Goal: Transaction & Acquisition: Purchase product/service

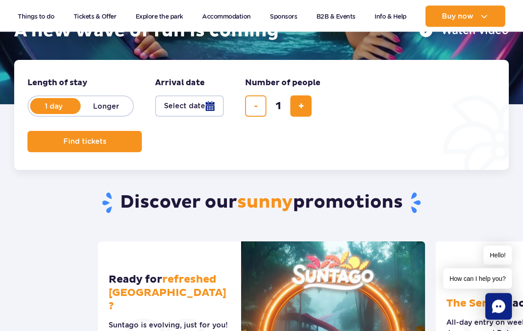
scroll to position [174, 0]
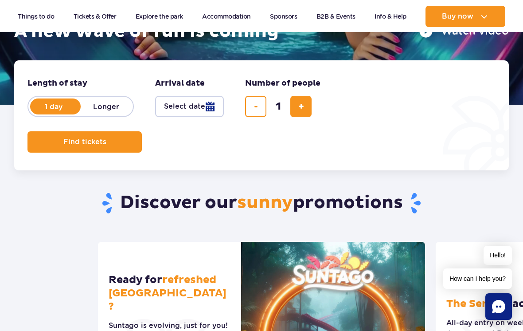
click at [112, 105] on label "Longer" at bounding box center [106, 106] width 51 height 19
click at [90, 114] on input "Longer" at bounding box center [86, 115] width 10 height 2
radio input "false"
radio input "true"
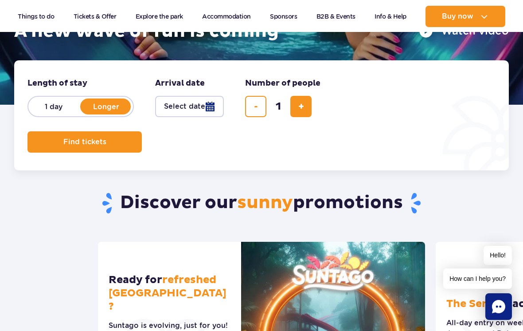
click at [56, 105] on label "1 day" at bounding box center [53, 106] width 51 height 19
click at [38, 114] on input "1 day" at bounding box center [33, 115] width 10 height 2
radio input "true"
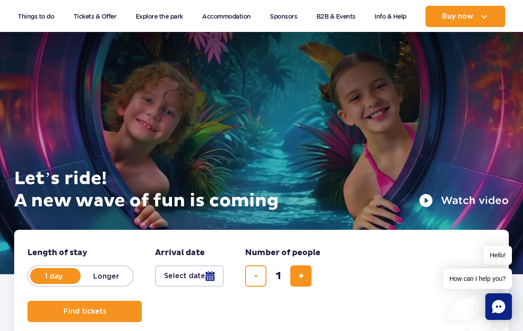
scroll to position [0, 0]
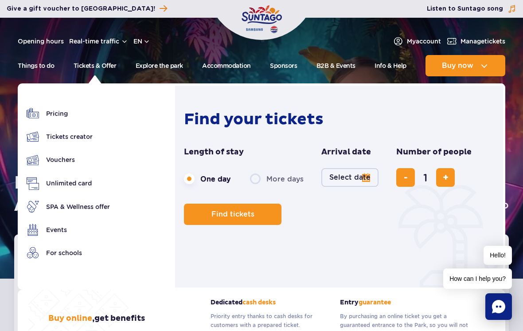
click at [83, 212] on link "SPA & Wellness offer" at bounding box center [68, 206] width 83 height 12
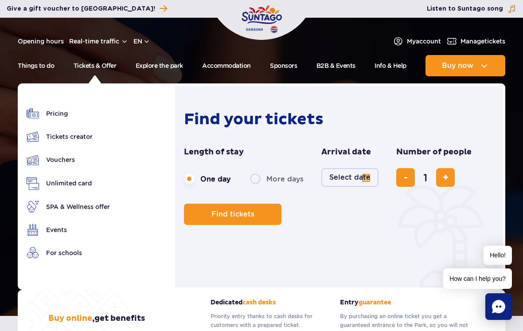
click at [50, 232] on link "Events" at bounding box center [68, 230] width 83 height 12
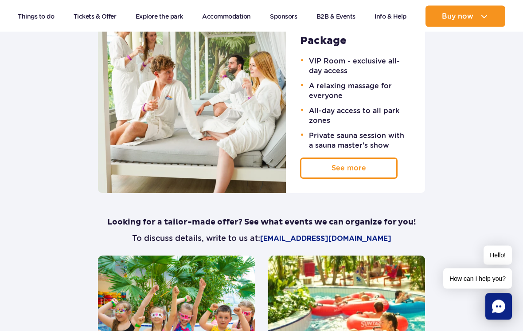
scroll to position [604, 0]
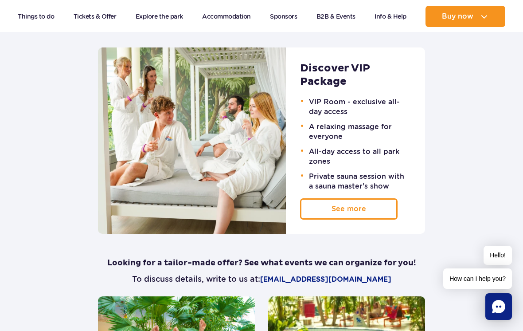
click at [366, 209] on span at bounding box center [366, 209] width 0 height 0
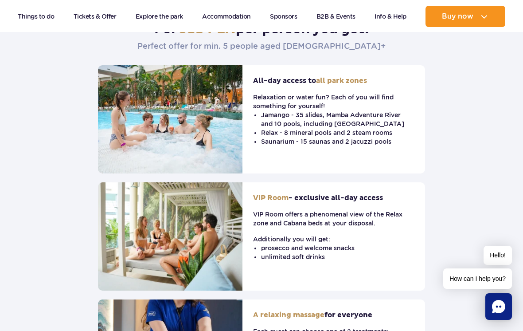
scroll to position [308, 0]
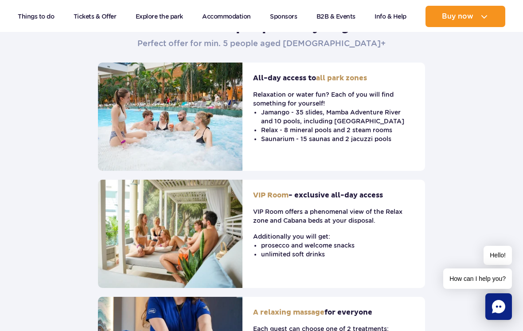
click at [350, 130] on li "Relax - 8 mineral pools and 2 steam rooms" at bounding box center [333, 130] width 145 height 9
click at [347, 78] on span "all park zones" at bounding box center [341, 78] width 51 height 9
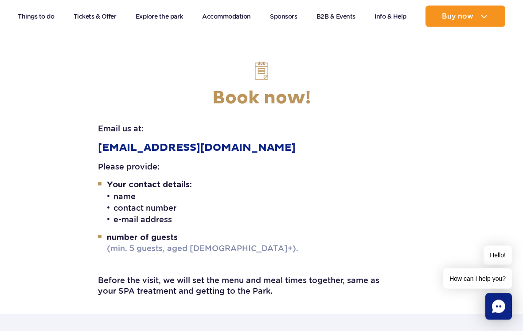
scroll to position [1414, 0]
click at [180, 244] on span "(min. 5 guests, aged 16+)." at bounding box center [203, 248] width 192 height 9
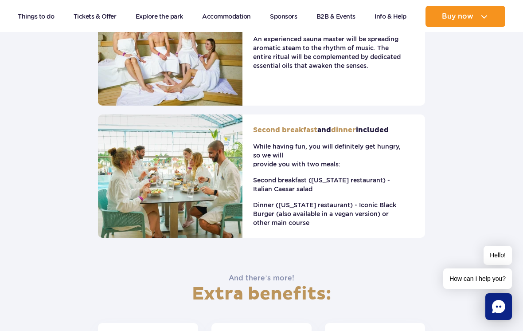
scroll to position [684, 0]
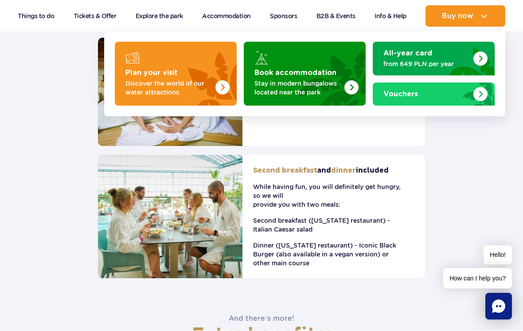
scroll to position [684, 0]
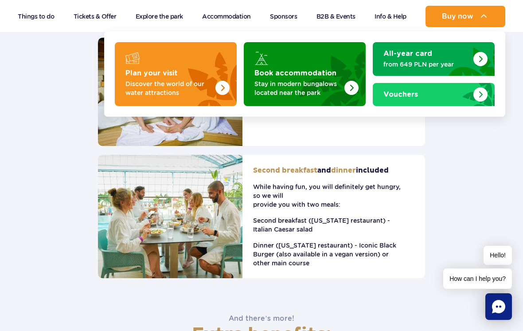
click at [216, 86] on img "Plan your visit" at bounding box center [223, 88] width 14 height 14
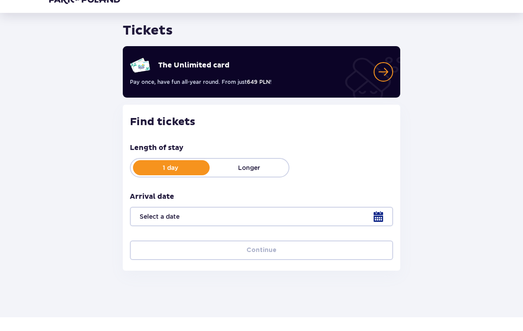
scroll to position [26, 0]
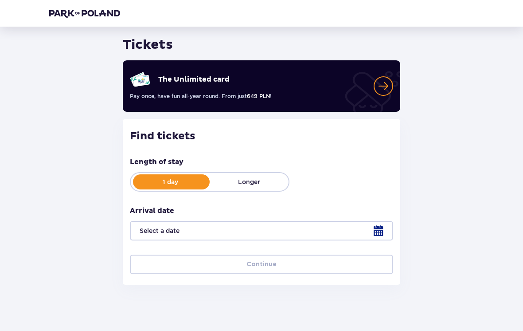
click at [344, 229] on div at bounding box center [261, 231] width 263 height 20
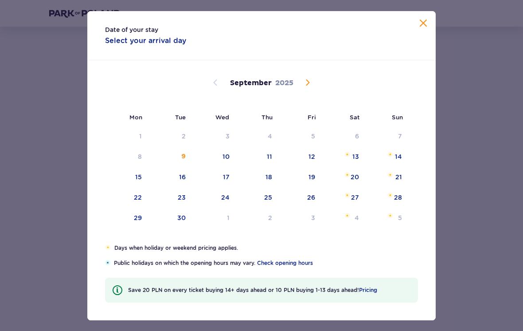
click at [307, 88] on span "Calendar" at bounding box center [308, 82] width 11 height 11
click at [308, 88] on span "Calendar" at bounding box center [308, 82] width 11 height 11
click at [303, 88] on span "Calendar" at bounding box center [308, 82] width 11 height 11
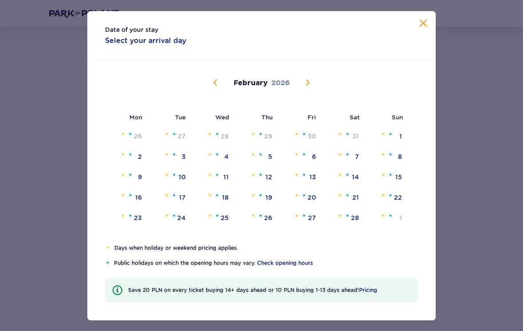
click at [213, 88] on span "Calendar" at bounding box center [215, 82] width 11 height 11
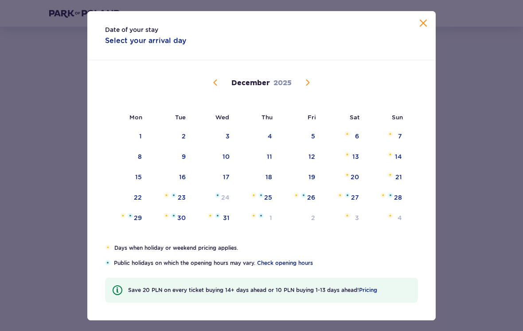
click at [210, 88] on button "Calendar" at bounding box center [215, 82] width 11 height 11
click at [314, 161] on div "7" at bounding box center [313, 156] width 4 height 9
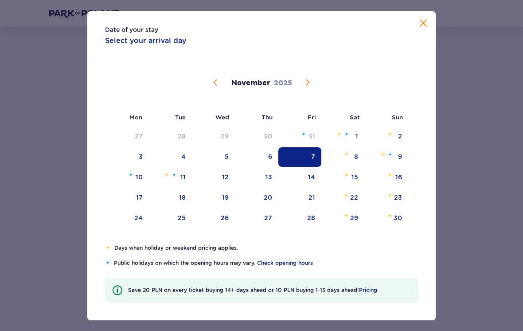
type input "[DATE]"
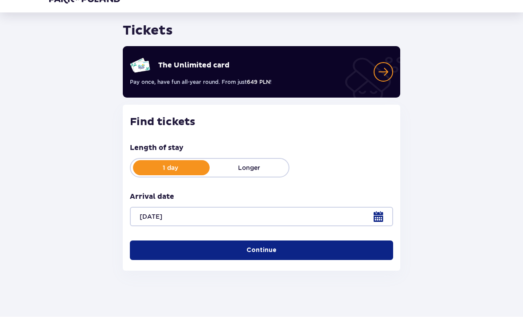
click at [333, 255] on button "Continue" at bounding box center [261, 265] width 263 height 20
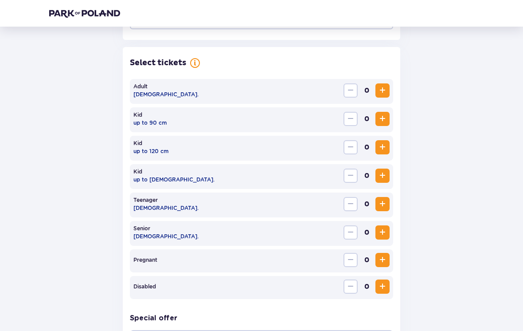
scroll to position [238, 0]
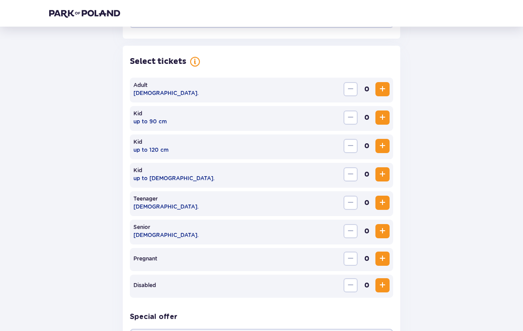
click at [382, 86] on span "Increase" at bounding box center [382, 89] width 11 height 11
click at [384, 86] on span "Increase" at bounding box center [382, 89] width 11 height 11
click at [381, 92] on span "Increase" at bounding box center [382, 89] width 11 height 11
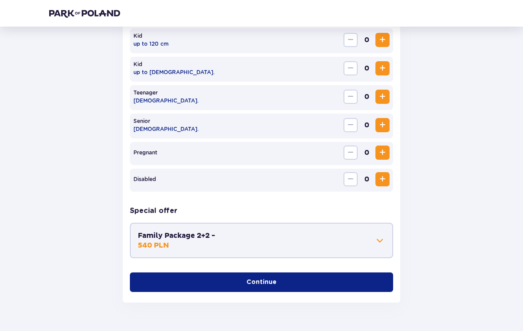
scroll to position [355, 0]
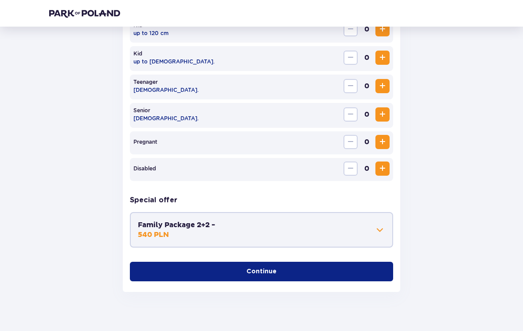
click at [365, 231] on button "Family Package 2+2 - 540 PLN" at bounding box center [262, 230] width 248 height 20
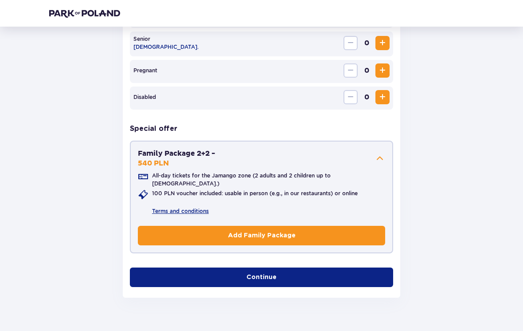
scroll to position [427, 0]
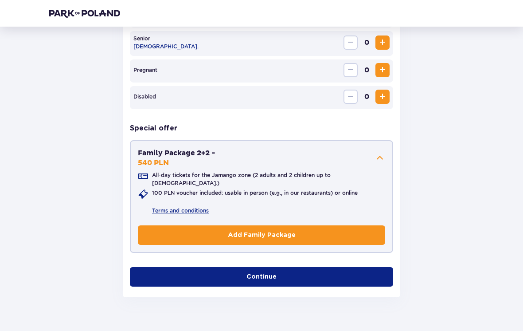
click at [380, 152] on button "Family Package 2+2 - 540 PLN" at bounding box center [262, 158] width 248 height 20
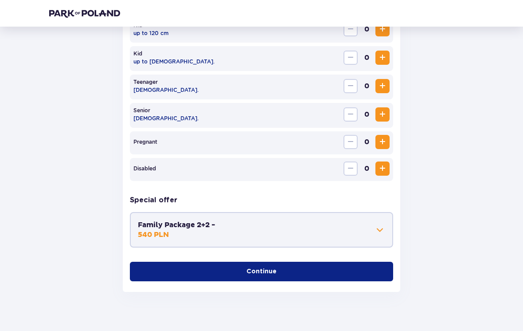
click at [350, 267] on button "Continue" at bounding box center [261, 272] width 263 height 20
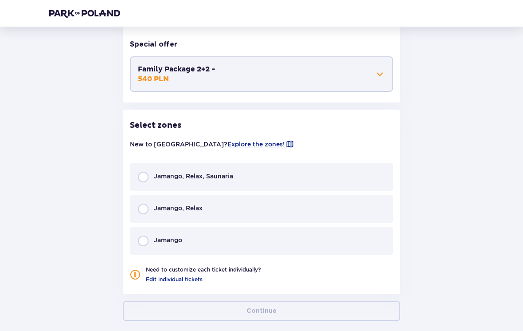
scroll to position [539, 0]
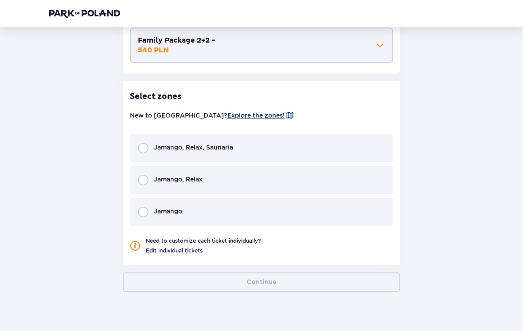
click at [140, 144] on input "radio" at bounding box center [143, 148] width 11 height 11
radio input "true"
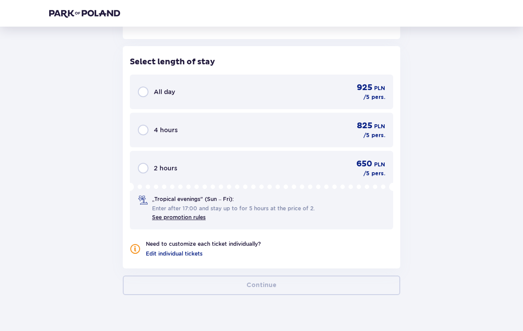
scroll to position [769, 0]
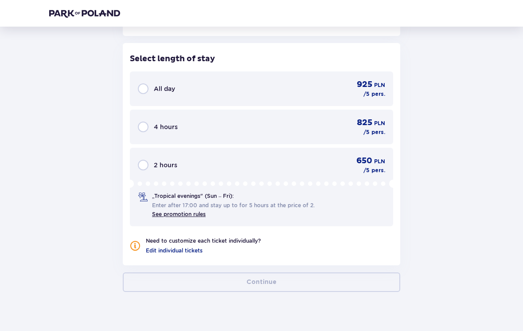
click at [148, 79] on div "All day 925 PLN / 5 pers." at bounding box center [261, 88] width 263 height 35
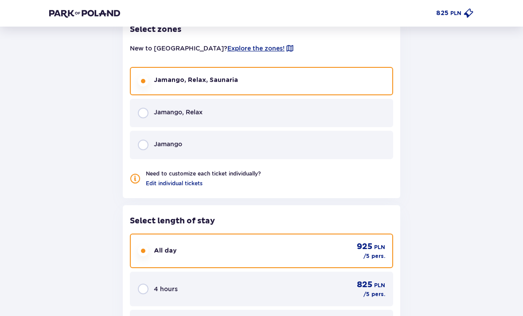
scroll to position [521, 0]
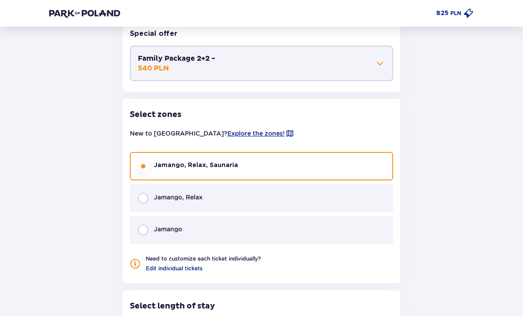
click at [230, 134] on span "Explore the zones!" at bounding box center [256, 133] width 57 height 9
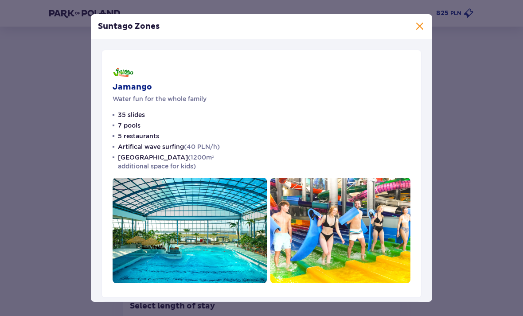
click at [418, 30] on span at bounding box center [420, 26] width 11 height 11
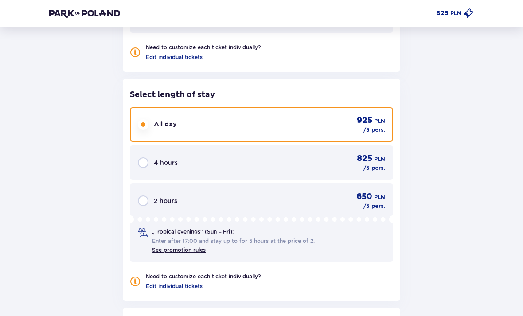
scroll to position [813, 0]
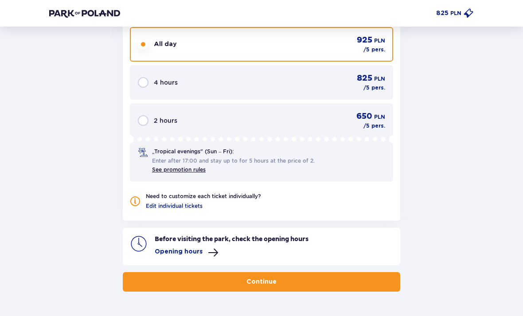
click at [217, 252] on span at bounding box center [213, 253] width 11 height 11
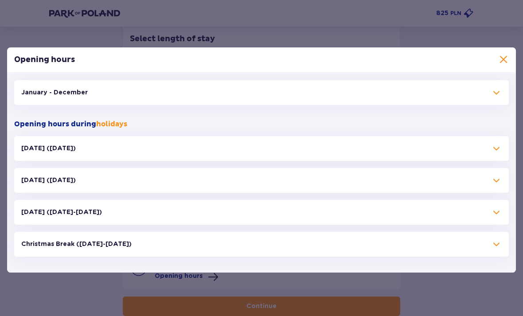
scroll to position [778, 0]
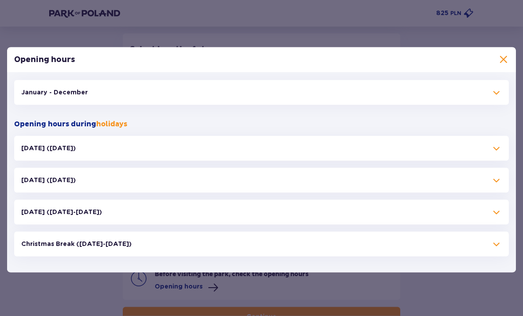
click at [469, 105] on div "January - December" at bounding box center [261, 92] width 495 height 25
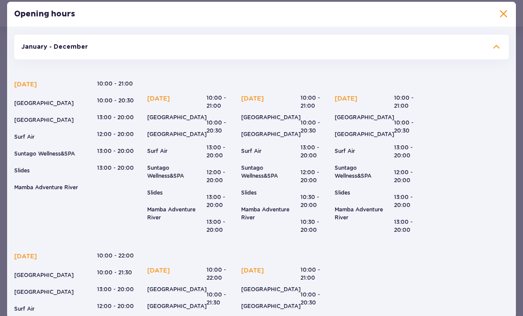
scroll to position [0, 0]
click at [491, 59] on div "January - December" at bounding box center [261, 47] width 495 height 25
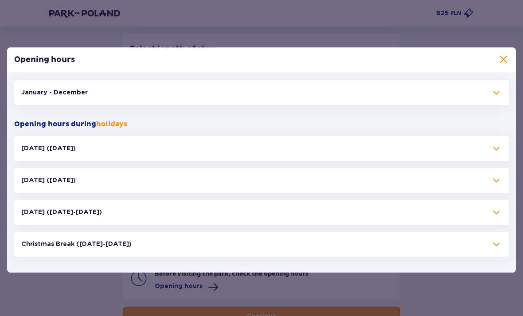
click at [483, 105] on div "January - December" at bounding box center [261, 92] width 495 height 25
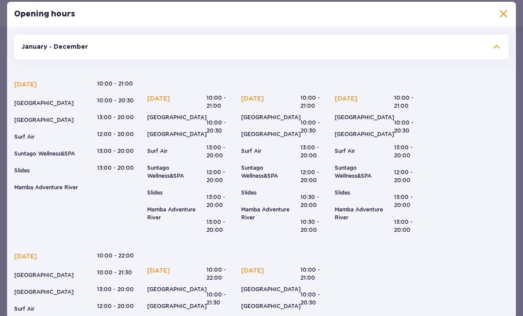
click at [498, 52] on span at bounding box center [496, 47] width 11 height 11
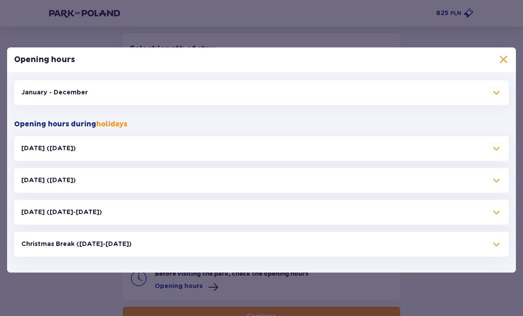
click at [502, 72] on div "Opening hours" at bounding box center [261, 59] width 509 height 25
click at [501, 72] on div "Opening hours" at bounding box center [261, 59] width 509 height 25
click at [506, 65] on span at bounding box center [504, 60] width 11 height 11
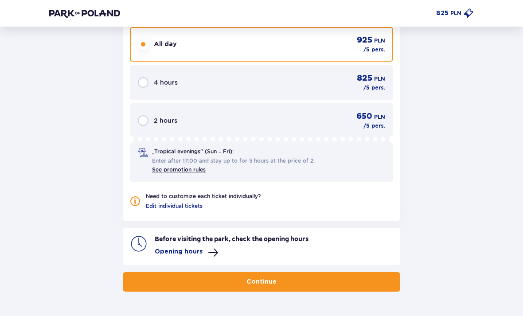
click at [340, 279] on button "Continue" at bounding box center [262, 282] width 278 height 20
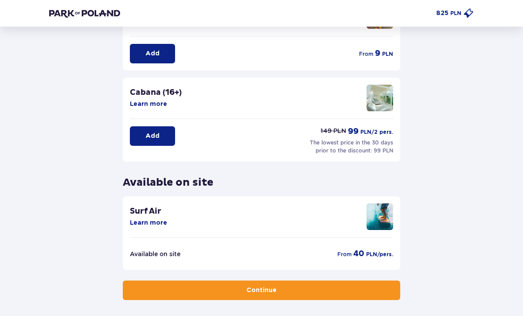
scroll to position [190, 0]
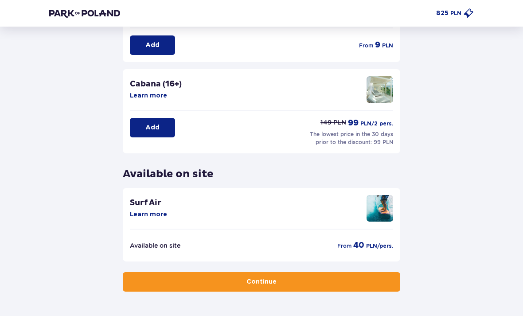
click at [248, 287] on button "Continue" at bounding box center [262, 282] width 278 height 20
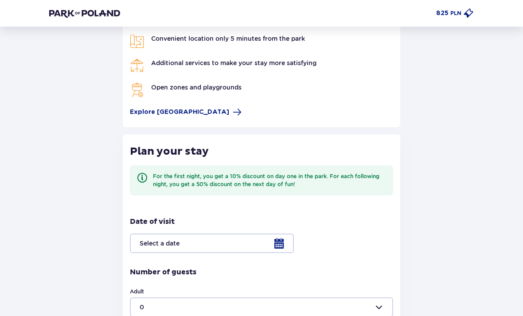
scroll to position [31, 0]
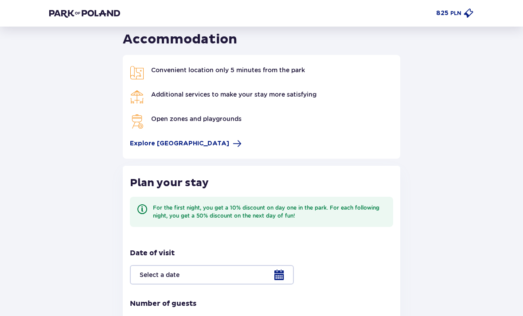
click at [233, 146] on span at bounding box center [237, 143] width 9 height 9
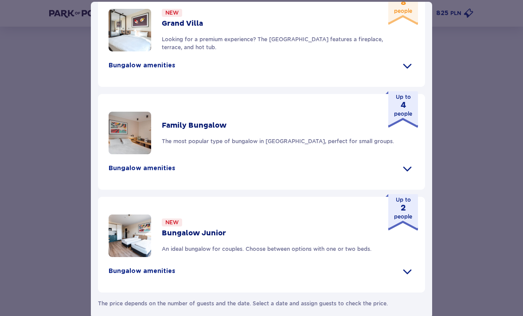
scroll to position [487, 0]
click at [452, 29] on div "[GEOGRAPHIC_DATA] [GEOGRAPHIC_DATA] is the perfect place for fans tropical clim…" at bounding box center [261, 160] width 523 height 320
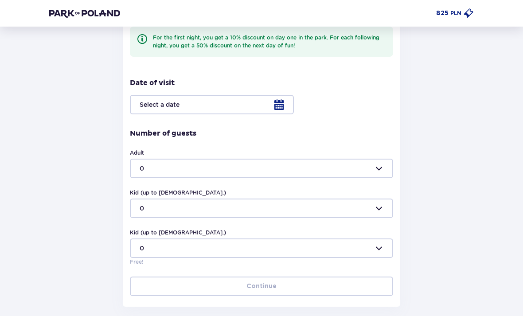
scroll to position [247, 0]
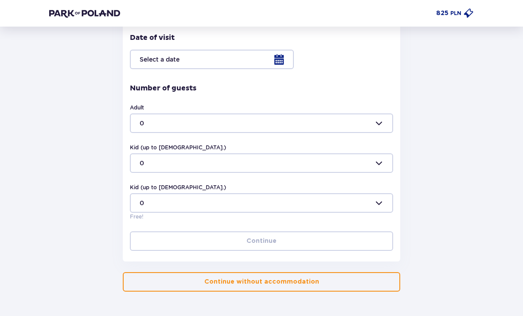
click at [317, 282] on span "button" at bounding box center [321, 282] width 9 height 9
